Goal: Task Accomplishment & Management: Manage account settings

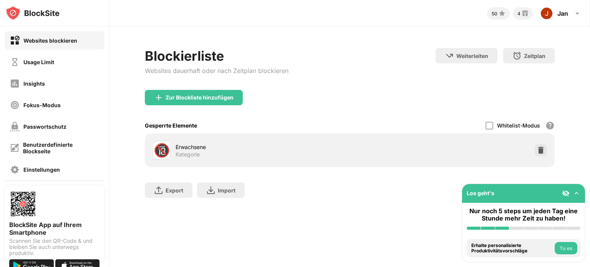
click at [72, 60] on div "Usage Limit" at bounding box center [55, 62] width 100 height 18
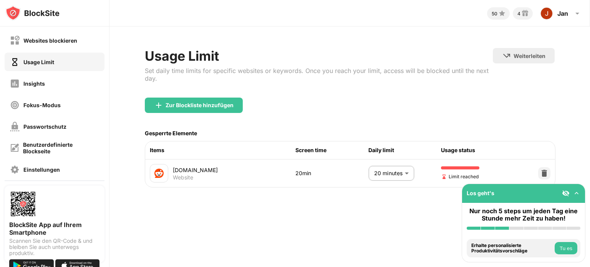
click at [405, 174] on body "Websites blockieren Usage Limit Insights Fokus-Modus Passwortschutz Benutzerdef…" at bounding box center [295, 133] width 590 height 267
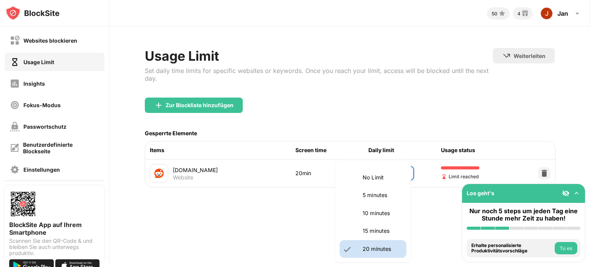
click at [368, 225] on li "15 minutes" at bounding box center [373, 231] width 67 height 18
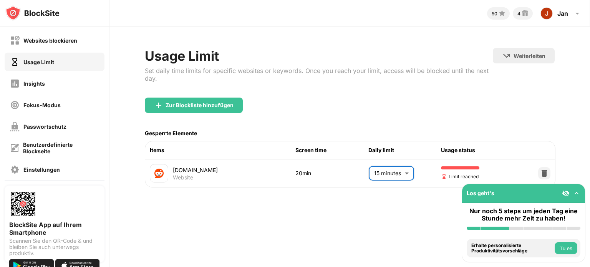
type input "**"
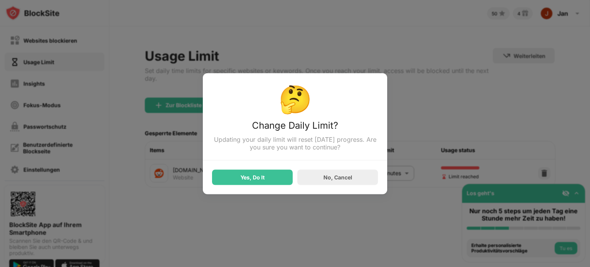
click at [287, 186] on div "🤔 Change Daily Limit? Updating your daily limit will reset [DATE] progress. Are…" at bounding box center [295, 133] width 184 height 121
click at [281, 178] on div "Yes, Do It" at bounding box center [252, 176] width 81 height 15
